Goal: Entertainment & Leisure: Browse casually

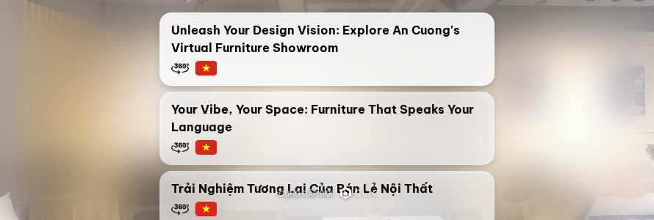
click at [298, 43] on span "Unleash Your Design Vision: Explore An Cuong's Virtual Furniture Showroom" at bounding box center [327, 38] width 312 height 35
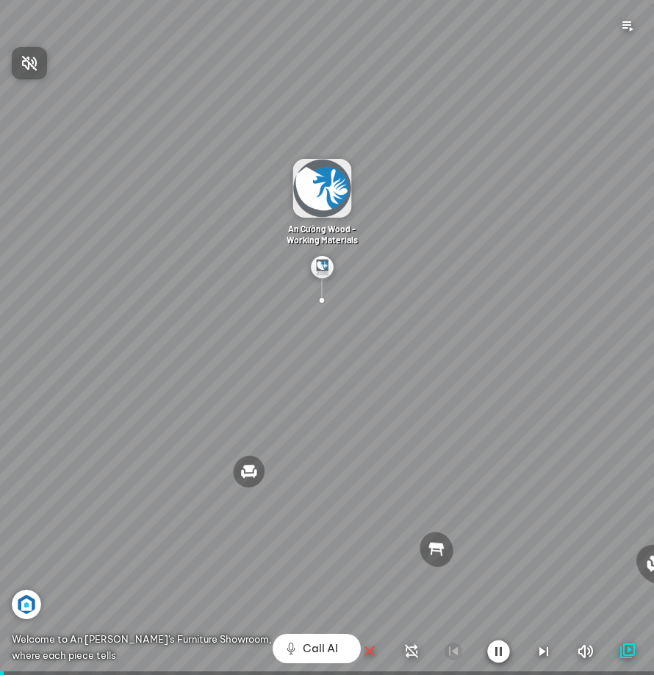
drag, startPoint x: 225, startPoint y: 470, endPoint x: 483, endPoint y: 397, distance: 268.0
click at [483, 220] on div at bounding box center [327, 337] width 654 height 675
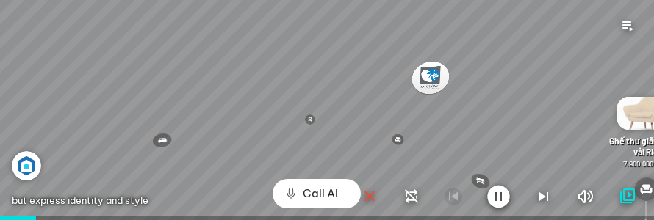
click at [387, 146] on div at bounding box center [327, 110] width 654 height 220
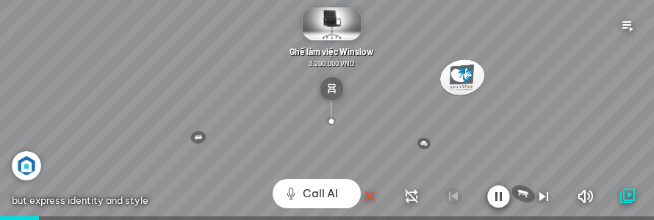
click at [423, 145] on div at bounding box center [327, 110] width 654 height 220
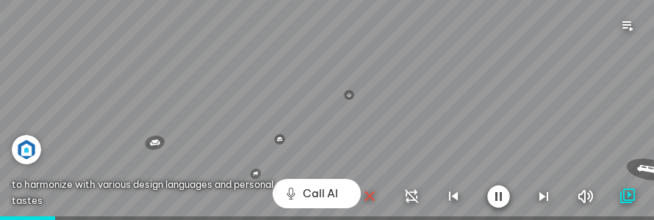
click at [370, 197] on icon "button" at bounding box center [370, 197] width 18 height 18
